Goal: Task Accomplishment & Management: Use online tool/utility

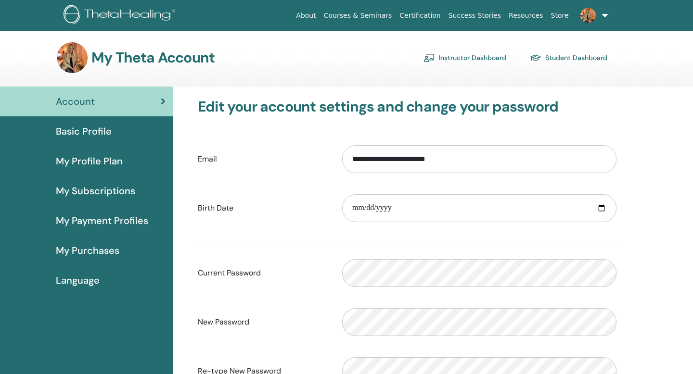
click at [470, 57] on link "Instructor Dashboard" at bounding box center [464, 57] width 83 height 15
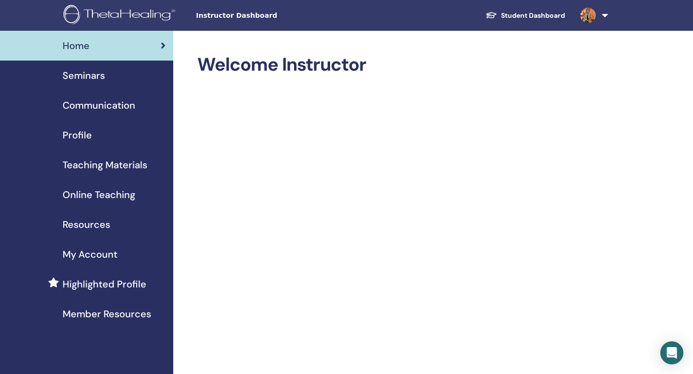
click at [115, 202] on link "Online Teaching" at bounding box center [86, 195] width 173 height 30
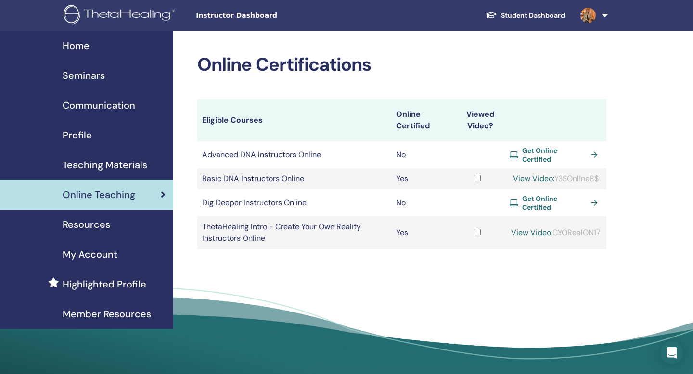
click at [528, 178] on link "View Video:" at bounding box center [533, 179] width 41 height 10
drag, startPoint x: 555, startPoint y: 178, endPoint x: 605, endPoint y: 178, distance: 50.5
click at [605, 178] on td "View Video: Y3SOnl!ne8$" at bounding box center [556, 178] width 102 height 21
copy div "Y3SOnl!ne8$"
click at [517, 175] on link "View Video:" at bounding box center [533, 179] width 41 height 10
